Goal: Task Accomplishment & Management: Use online tool/utility

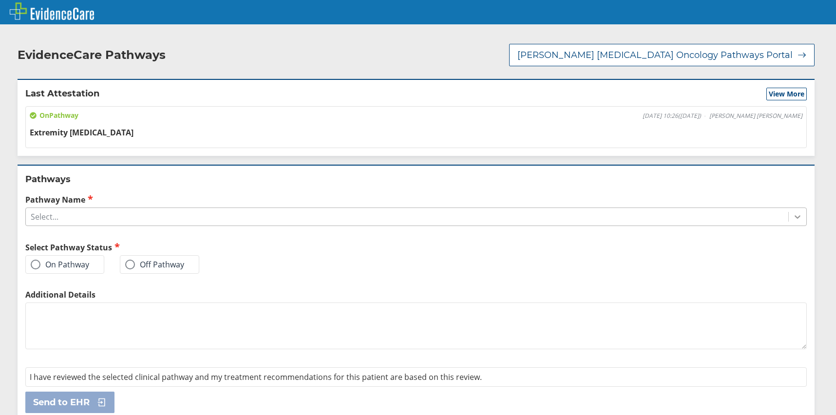
click at [793, 221] on icon at bounding box center [798, 217] width 10 height 10
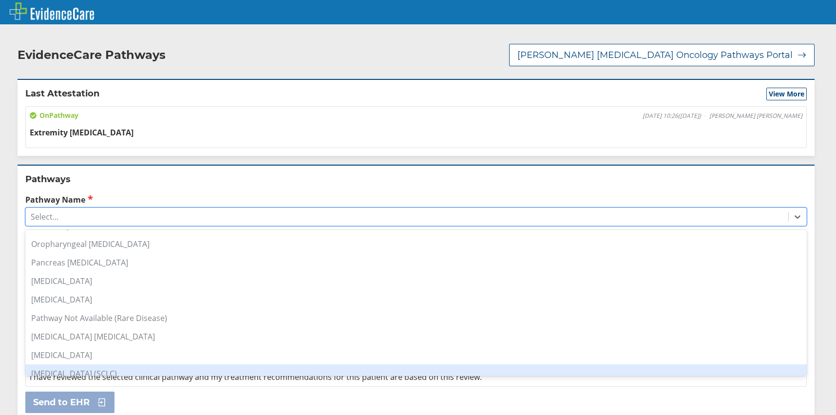
scroll to position [731, 0]
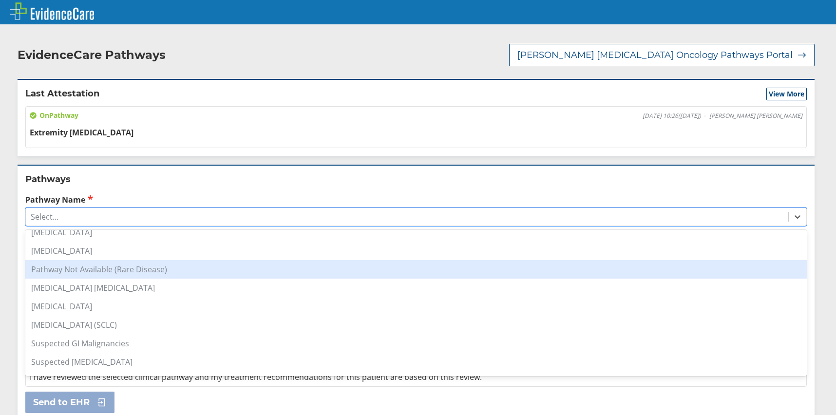
click at [70, 269] on div "Pathway Not Available (Rare Disease)" at bounding box center [416, 269] width 782 height 19
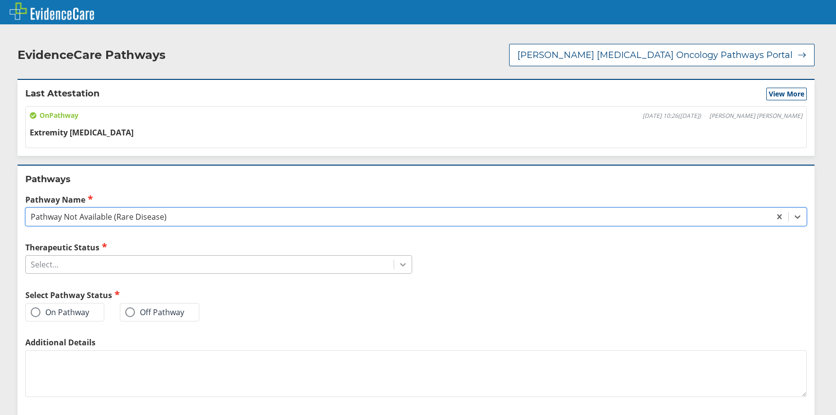
click at [398, 262] on icon at bounding box center [403, 265] width 10 height 10
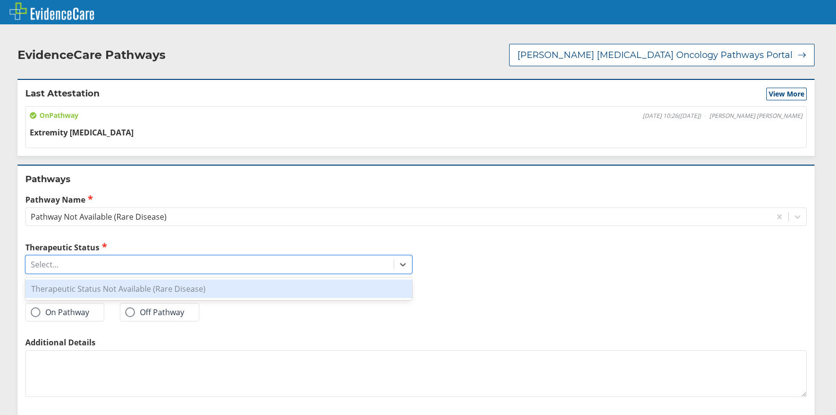
click at [194, 292] on div "Therapeutic Status Not Available (Rare Disease)" at bounding box center [218, 289] width 387 height 19
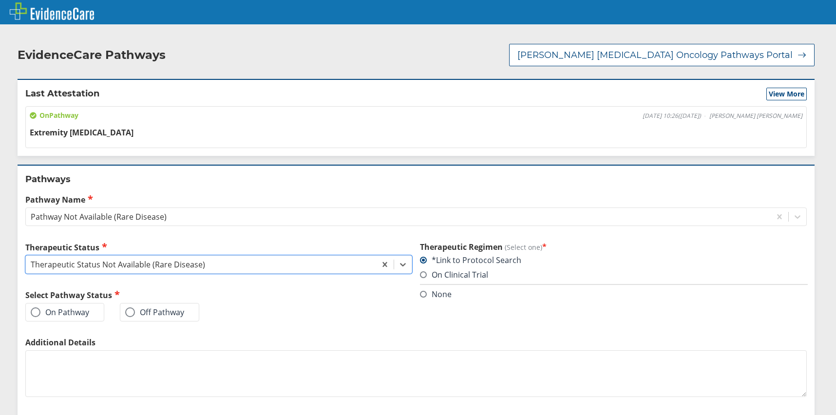
drag, startPoint x: 76, startPoint y: 313, endPoint x: 80, endPoint y: 315, distance: 5.1
click at [75, 313] on label "On Pathway" at bounding box center [60, 313] width 58 height 10
click at [0, 0] on input "On Pathway" at bounding box center [0, 0] width 0 height 0
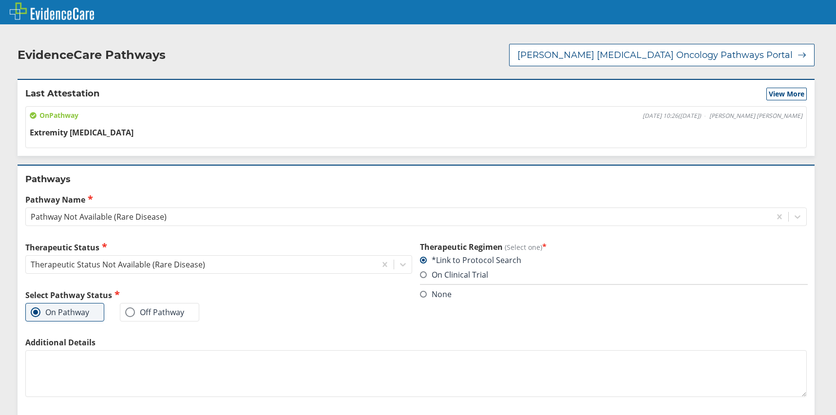
click at [108, 375] on textarea "Additional Details" at bounding box center [416, 373] width 782 height 47
paste textarea "[MEDICAL_DATA] abdomen"
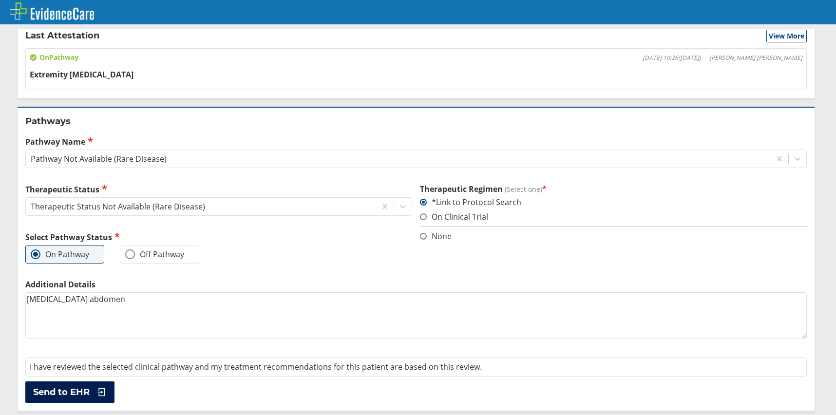
type textarea "[MEDICAL_DATA] abdomen"
click at [88, 392] on span "Send to EHR" at bounding box center [61, 392] width 57 height 12
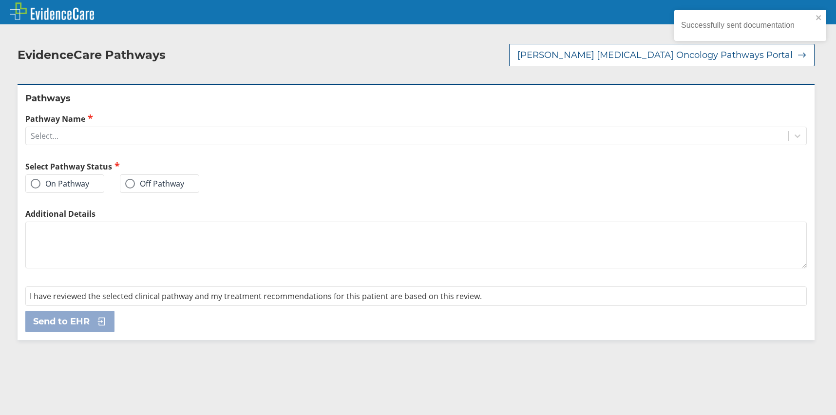
scroll to position [0, 0]
